Goal: Use online tool/utility: Utilize a website feature to perform a specific function

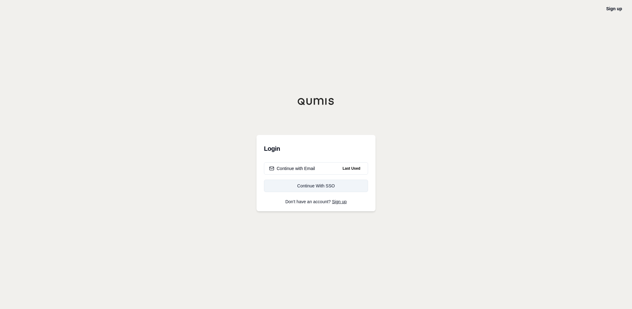
click at [308, 185] on div "Continue With SSO" at bounding box center [316, 185] width 94 height 6
click at [305, 170] on div "Continue with Email" at bounding box center [292, 168] width 46 height 6
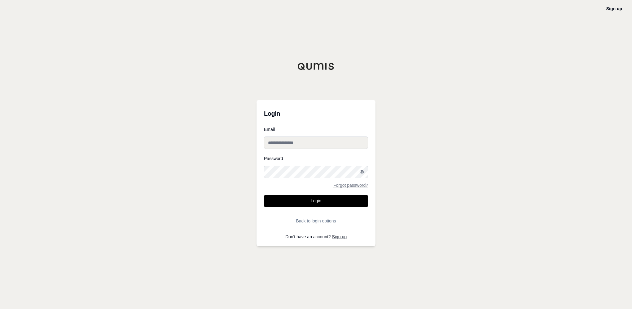
type input "**********"
click at [310, 203] on button "Login" at bounding box center [316, 201] width 104 height 12
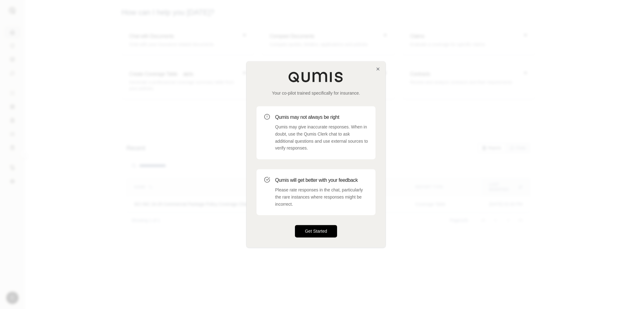
click at [307, 229] on button "Get Started" at bounding box center [316, 231] width 42 height 12
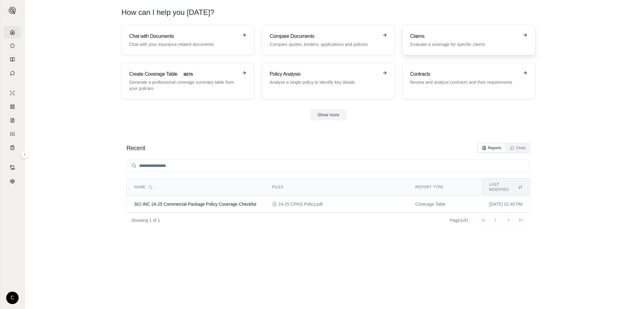
click at [429, 43] on p "Evaluate a coverage for specific claims" at bounding box center [464, 44] width 109 height 6
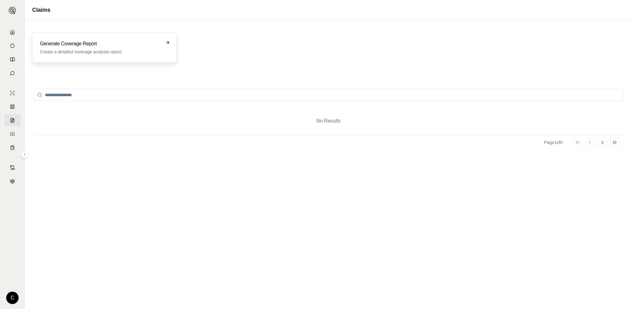
click at [86, 53] on p "Create a detailed coverage analysis report" at bounding box center [100, 52] width 120 height 6
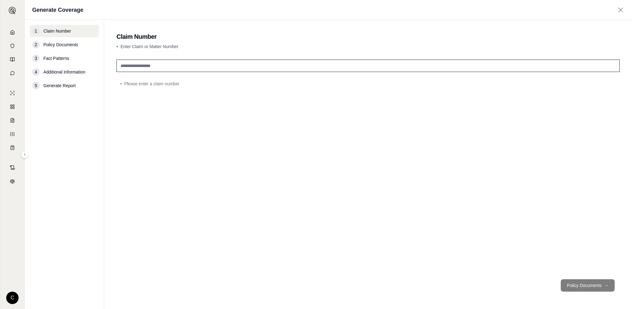
click at [50, 45] on span "Policy Documents" at bounding box center [60, 45] width 35 height 6
click at [34, 44] on div "2" at bounding box center [35, 44] width 7 height 7
click at [11, 29] on link at bounding box center [12, 32] width 17 height 12
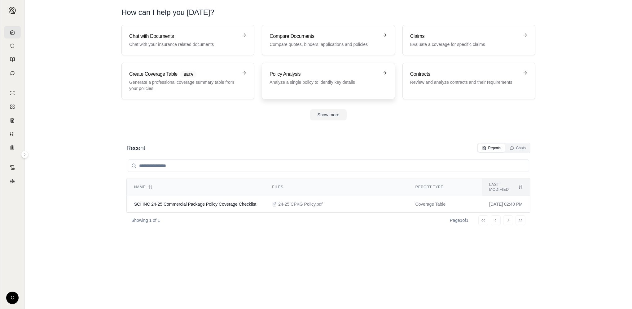
click at [301, 78] on div "Policy Analysis Analyze a single policy to identify key details" at bounding box center [324, 77] width 109 height 15
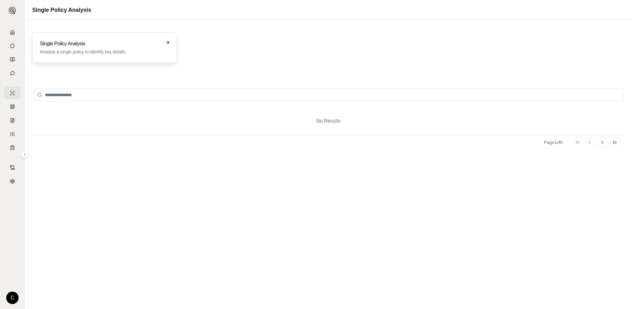
click at [124, 46] on h3 "Single Policy Analysis" at bounding box center [100, 43] width 120 height 7
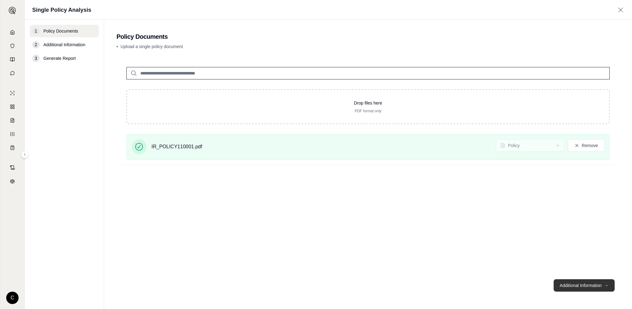
click at [597, 287] on button "Additional Information →" at bounding box center [584, 285] width 61 height 12
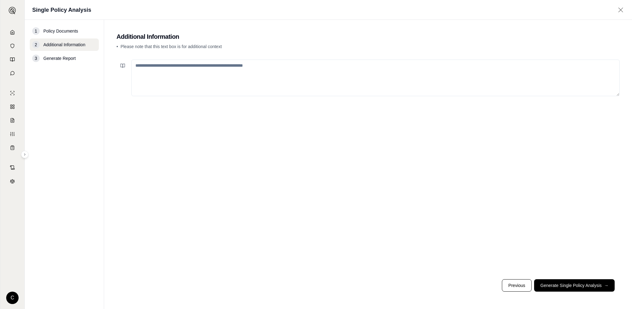
click at [151, 69] on textarea at bounding box center [375, 77] width 488 height 37
click at [209, 66] on textarea "**********" at bounding box center [375, 77] width 488 height 37
click at [221, 66] on textarea "**********" at bounding box center [375, 77] width 488 height 37
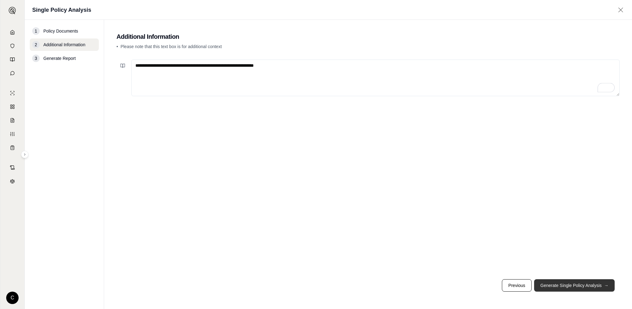
type textarea "**********"
click at [590, 283] on button "Generate Single Policy Analysis →" at bounding box center [574, 285] width 81 height 12
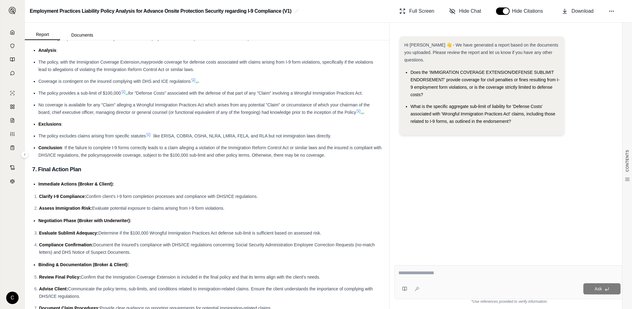
scroll to position [1377, 0]
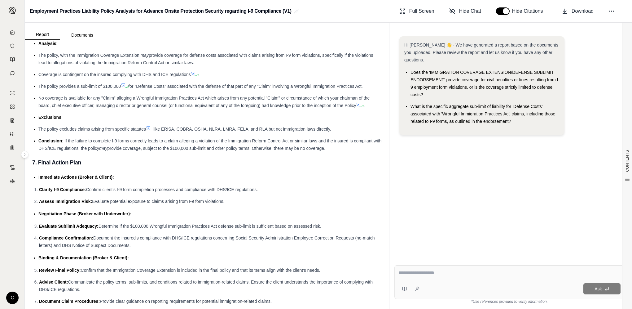
drag, startPoint x: 33, startPoint y: 81, endPoint x: 331, endPoint y: 299, distance: 368.8
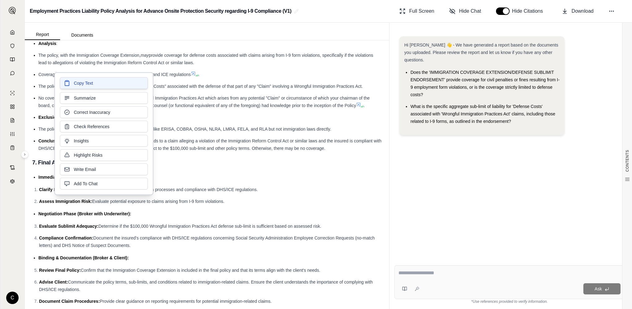
drag, startPoint x: 81, startPoint y: 92, endPoint x: 88, endPoint y: 83, distance: 11.2
click at [88, 83] on span "Copy Text" at bounding box center [83, 83] width 19 height 6
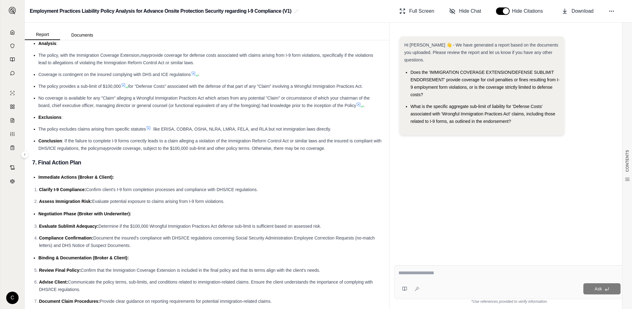
click at [571, 160] on div "Hi [PERSON_NAME] 👋 - We have generated a report based on the documents you uplo…" at bounding box center [509, 143] width 230 height 224
